Goal: Task Accomplishment & Management: Manage account settings

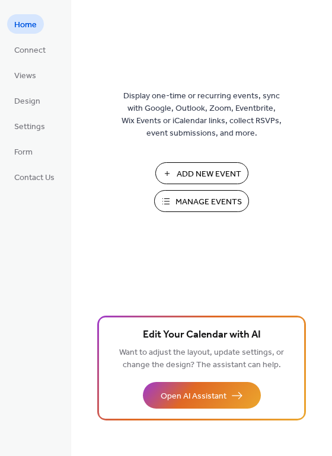
click at [196, 196] on span "Manage Events" at bounding box center [208, 202] width 66 height 12
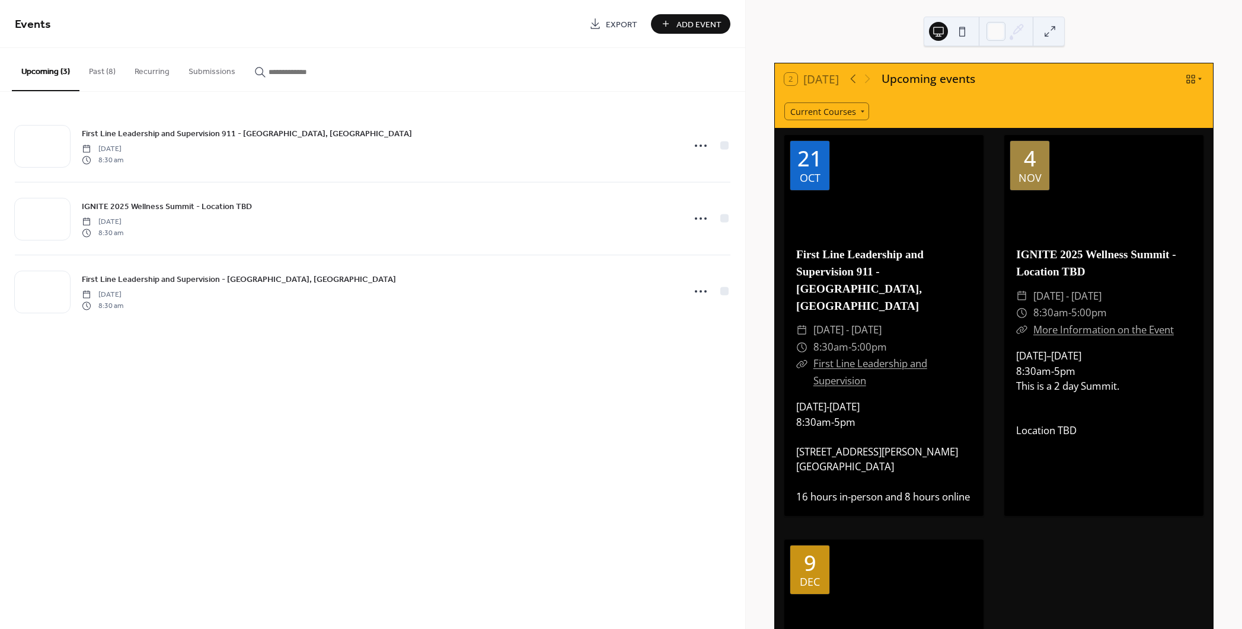
click at [92, 74] on button "Past (8)" at bounding box center [102, 69] width 46 height 42
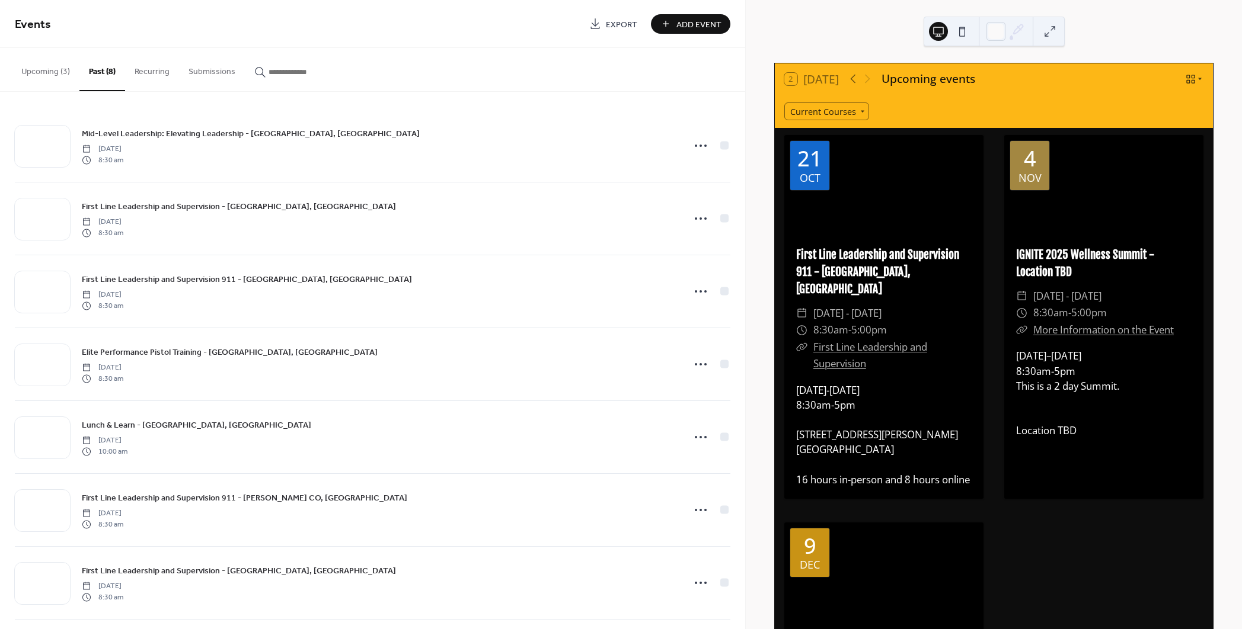
click at [40, 78] on button "Upcoming (3)" at bounding box center [46, 69] width 68 height 42
